Goal: Transaction & Acquisition: Purchase product/service

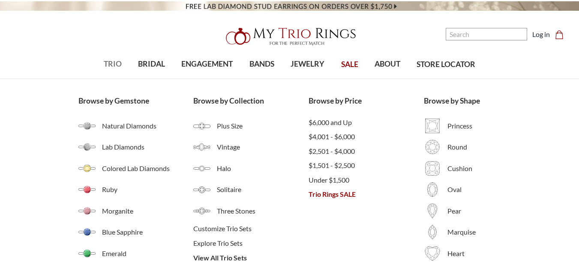
click at [118, 65] on span "TRIO" at bounding box center [113, 63] width 18 height 11
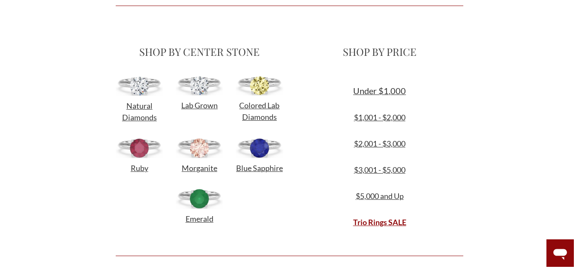
scroll to position [265, 0]
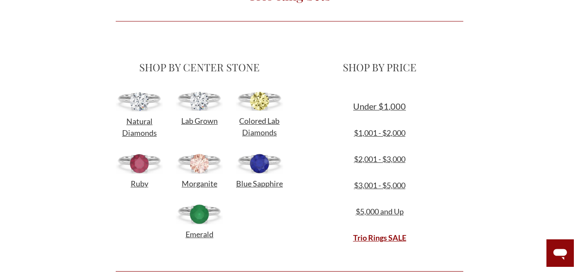
drag, startPoint x: 583, startPoint y: 25, endPoint x: 585, endPoint y: 62, distance: 37.0
click at [371, 110] on span "Under $1,000" at bounding box center [379, 106] width 53 height 10
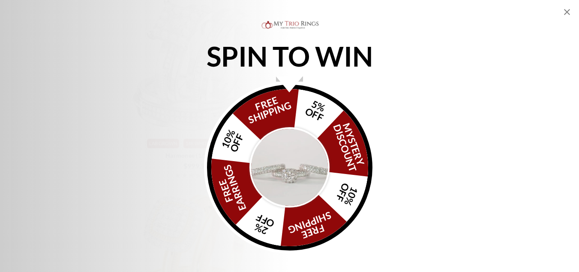
scroll to position [1277, 0]
click at [568, 12] on icon "Close popup" at bounding box center [567, 12] width 6 height 6
select select "US"
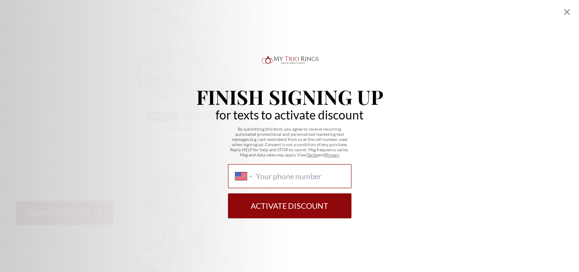
click at [274, 176] on input "International [GEOGRAPHIC_DATA] [GEOGRAPHIC_DATA] [GEOGRAPHIC_DATA] [GEOGRAPHIC…" at bounding box center [300, 175] width 88 height 9
type input "[PHONE_NUMBER]"
click at [306, 209] on button "Activate Discount" at bounding box center [290, 205] width 124 height 25
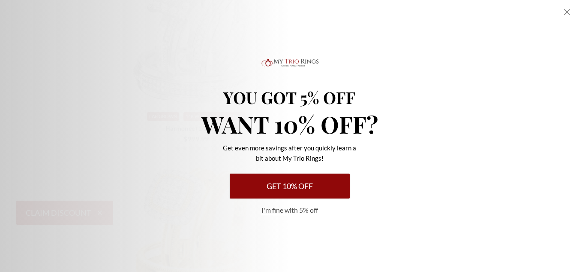
click at [567, 12] on icon "Close popup" at bounding box center [567, 12] width 6 height 6
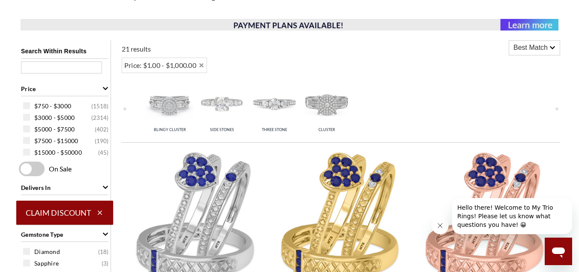
scroll to position [335, 0]
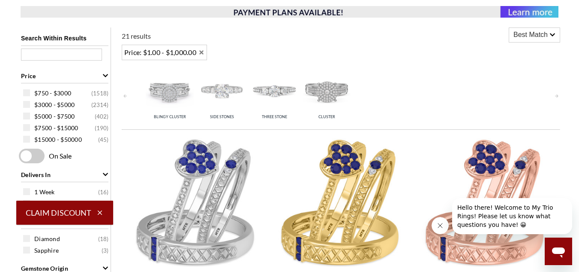
click at [178, 55] on span "Price: $1.00 - $1,000.00" at bounding box center [160, 52] width 72 height 10
click at [205, 51] on icon "Remove Price: $1.00 - $1,000.00" at bounding box center [202, 52] width 6 height 6
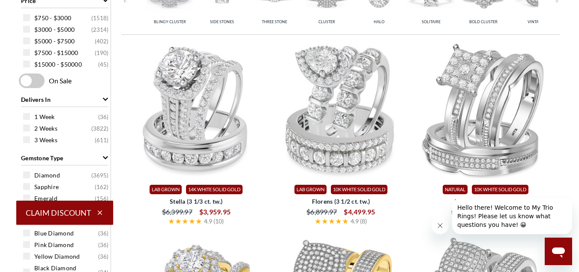
scroll to position [414, 0]
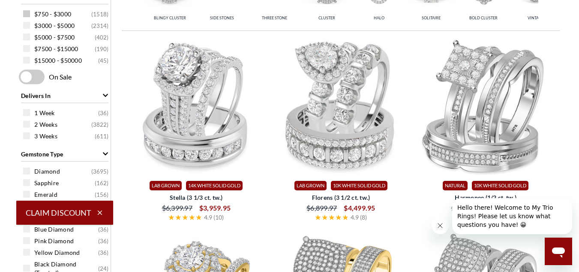
click at [30, 14] on span at bounding box center [26, 13] width 7 height 7
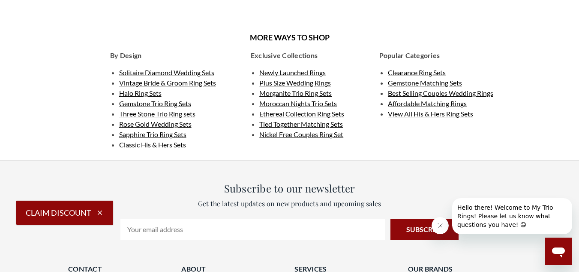
scroll to position [1823, 0]
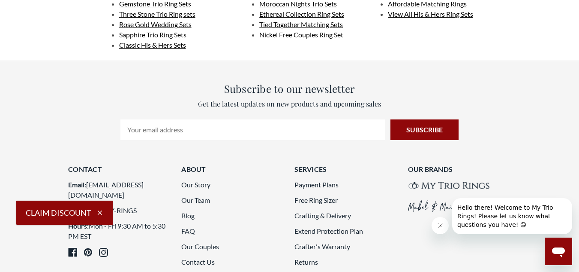
select select "US"
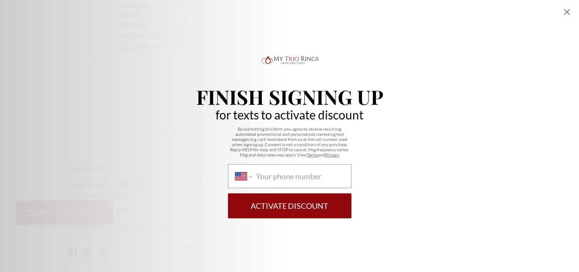
scroll to position [2334, 0]
click at [570, 11] on icon "Close popup" at bounding box center [567, 12] width 10 height 10
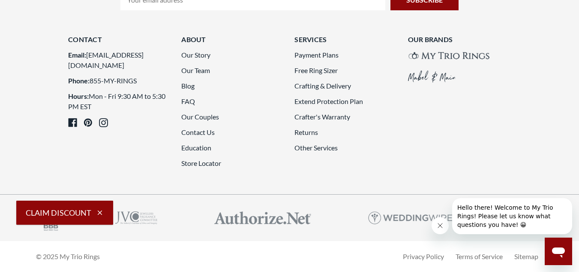
scroll to position [2327, 0]
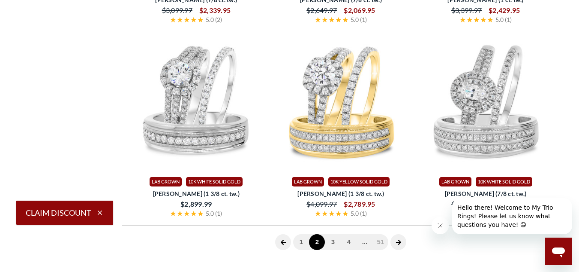
scroll to position [1576, 0]
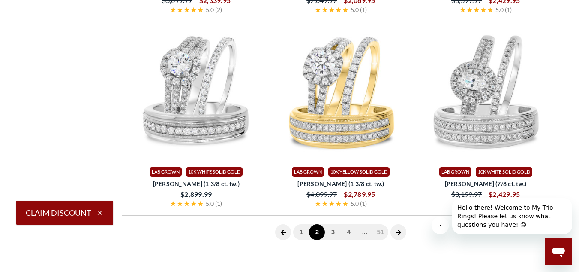
click at [445, 229] on button "Close message from company" at bounding box center [440, 225] width 17 height 17
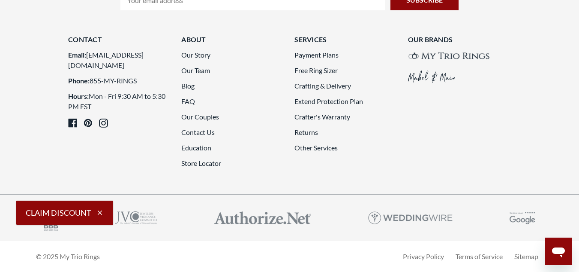
scroll to position [2300, 0]
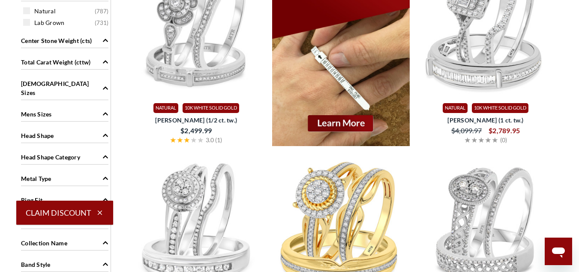
scroll to position [136, 0]
